Goal: Book appointment/travel/reservation

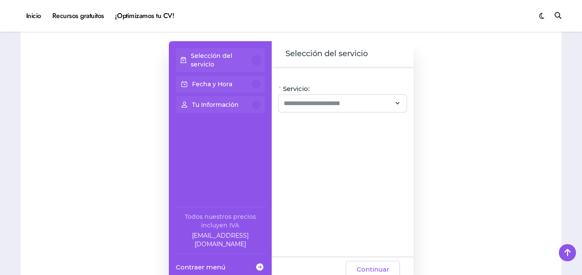
scroll to position [772, 0]
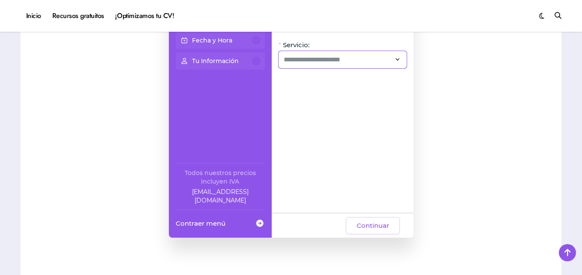
click at [314, 51] on div at bounding box center [343, 59] width 128 height 17
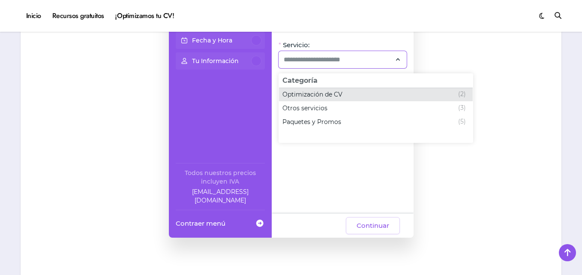
click at [334, 97] on span "Optimización de CV" at bounding box center [313, 94] width 60 height 9
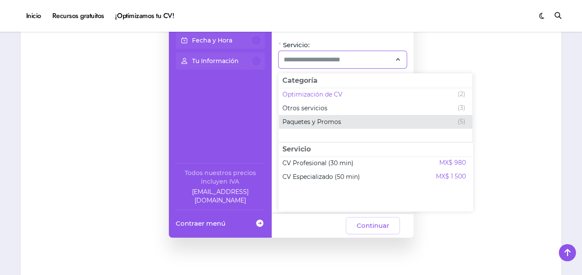
click at [334, 122] on span "Paquetes y Promos" at bounding box center [312, 121] width 59 height 9
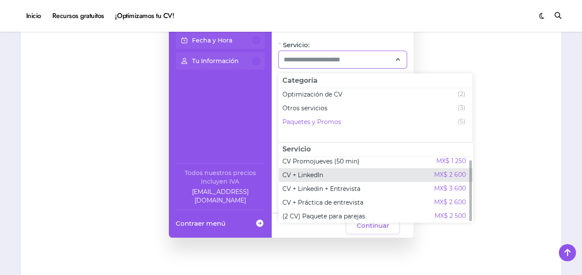
scroll to position [5, 0]
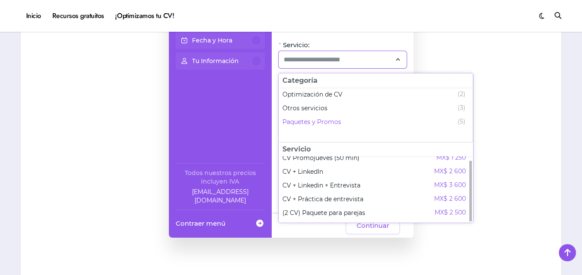
drag, startPoint x: 340, startPoint y: 172, endPoint x: 306, endPoint y: 130, distance: 53.9
click at [306, 130] on ul "Optimización de CV (2) Otros servicios (3) Paquetes y Promos (5)" at bounding box center [375, 108] width 193 height 46
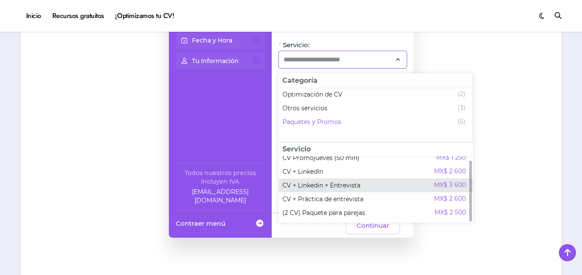
scroll to position [0, 0]
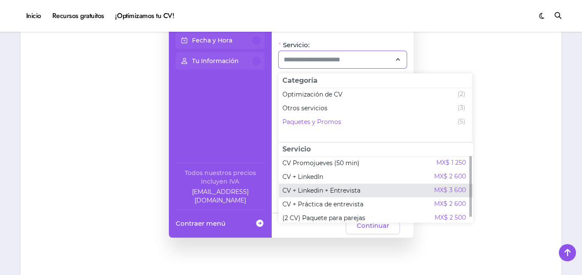
drag, startPoint x: 472, startPoint y: 178, endPoint x: 472, endPoint y: 152, distance: 26.2
click at [472, 152] on div "CV Promojueves (50 min) MX$ 1 250 CV + LinkedIn MX$ 2 600 CV + Linkedin + Entre…" at bounding box center [376, 182] width 194 height 80
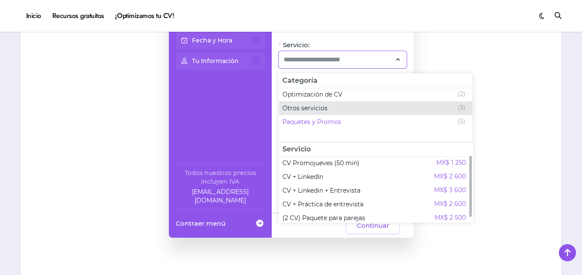
click at [324, 104] on span "Otros servicios" at bounding box center [305, 108] width 45 height 9
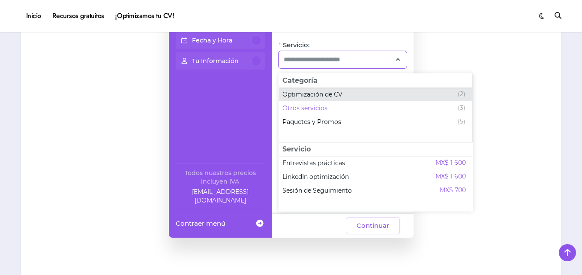
click at [325, 99] on span "Optimización de CV (2)" at bounding box center [375, 94] width 193 height 14
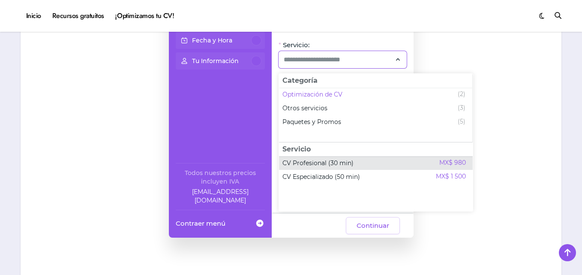
click at [350, 166] on span "CV Profesional (30 min)" at bounding box center [318, 163] width 71 height 9
type input "**********"
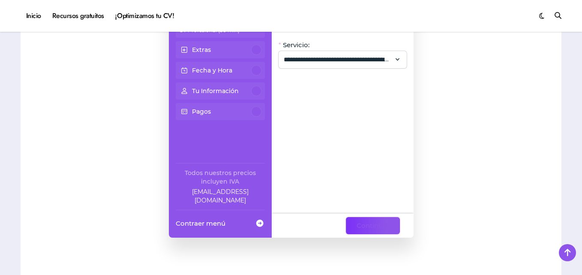
click at [361, 226] on span "Continuar" at bounding box center [373, 225] width 33 height 10
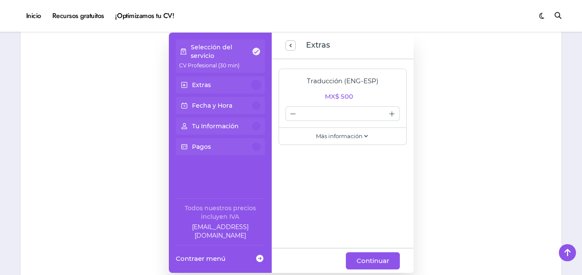
scroll to position [741, 0]
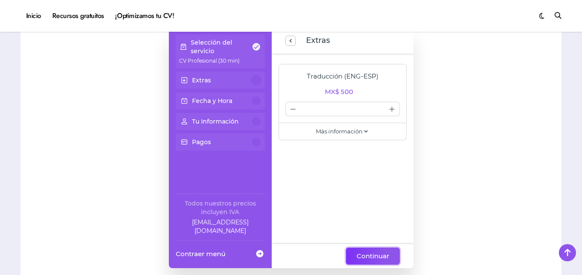
click at [364, 257] on span "Continuar" at bounding box center [373, 256] width 33 height 10
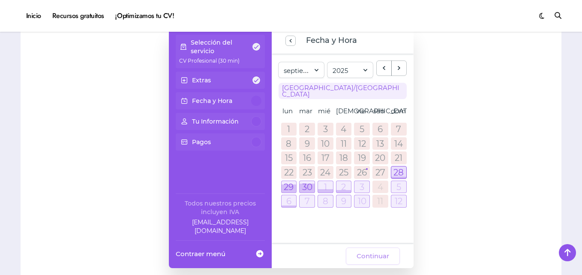
click at [400, 166] on div at bounding box center [398, 172] width 15 height 12
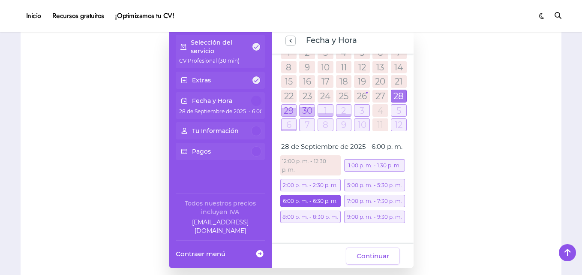
scroll to position [74, 0]
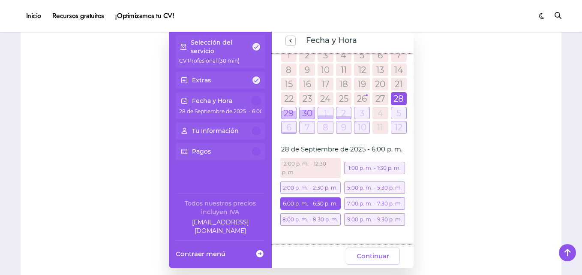
click at [313, 192] on div "2:00 p. m. - 2:30 p. m." at bounding box center [310, 187] width 61 height 12
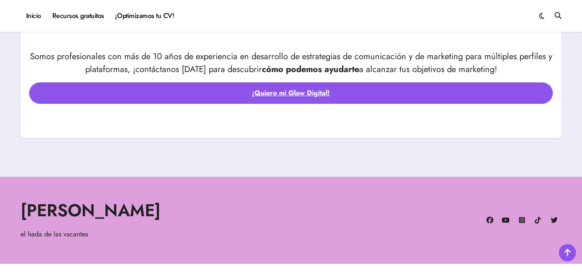
scroll to position [2892, 0]
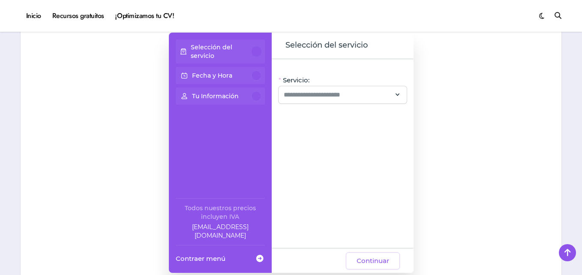
scroll to position [741, 0]
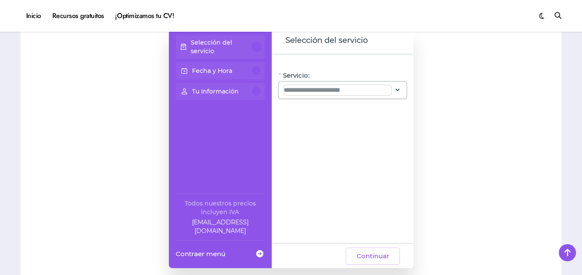
click at [321, 88] on input "Servicio:" at bounding box center [338, 90] width 108 height 10
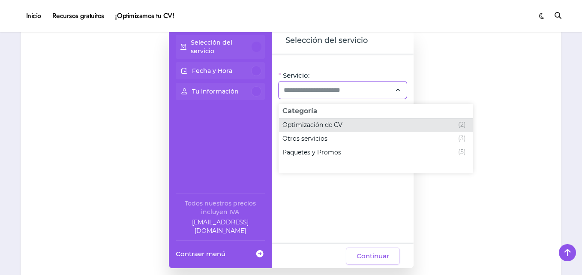
click at [332, 126] on span "Optimización de CV" at bounding box center [313, 124] width 60 height 9
